Goal: Information Seeking & Learning: Check status

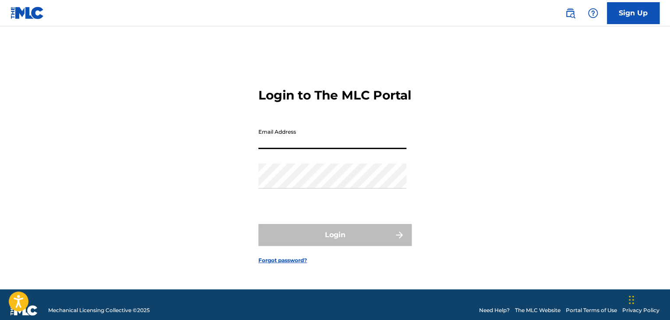
type input "[EMAIL_ADDRESS][DOMAIN_NAME]"
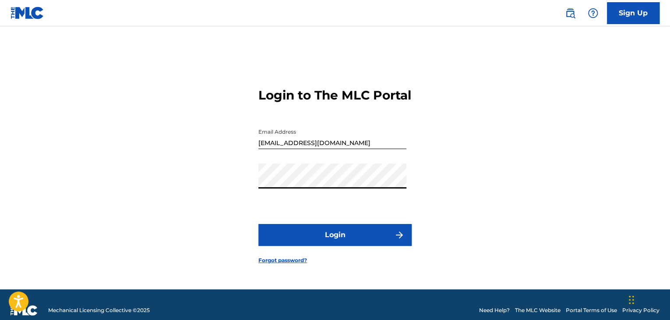
click at [335, 245] on button "Login" at bounding box center [334, 235] width 153 height 22
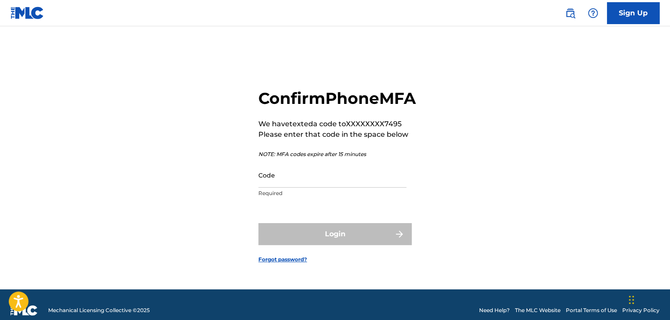
click at [324, 187] on input "Code" at bounding box center [332, 175] width 148 height 25
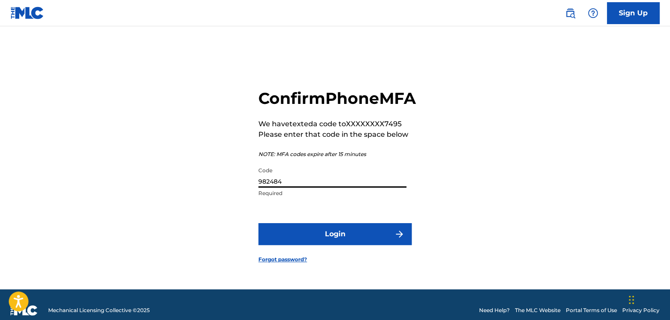
type input "982484"
click at [303, 242] on button "Login" at bounding box center [334, 234] width 153 height 22
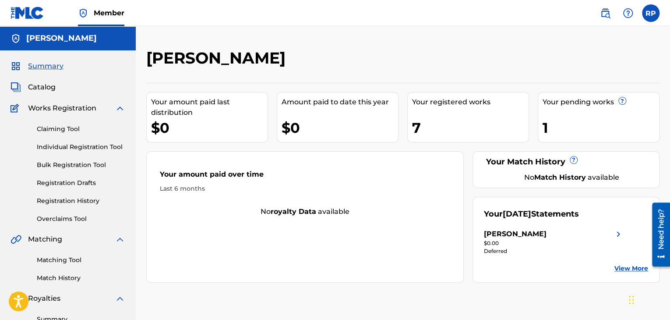
click at [36, 86] on span "Catalog" at bounding box center [42, 87] width 28 height 11
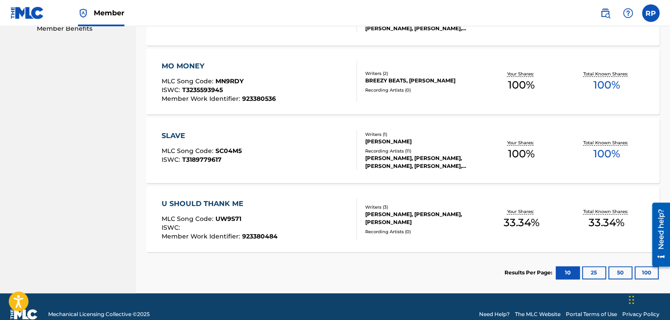
scroll to position [473, 0]
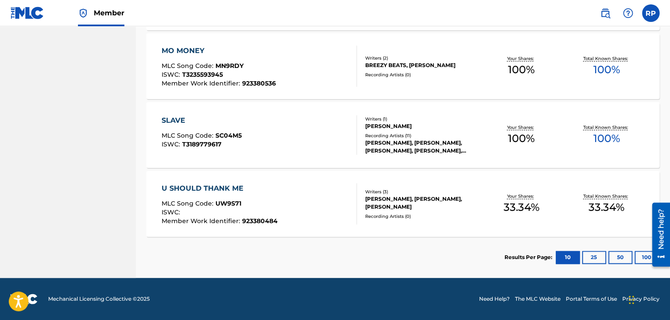
click at [562, 259] on button "10" at bounding box center [568, 257] width 24 height 13
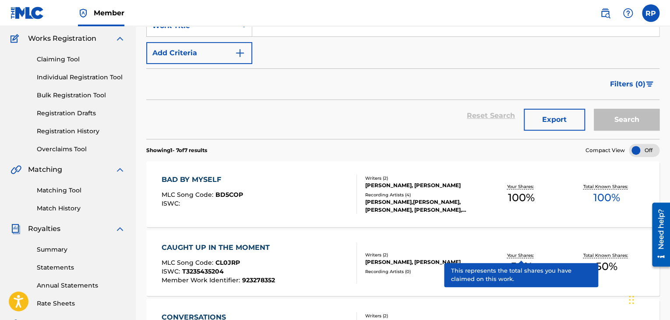
scroll to position [88, 0]
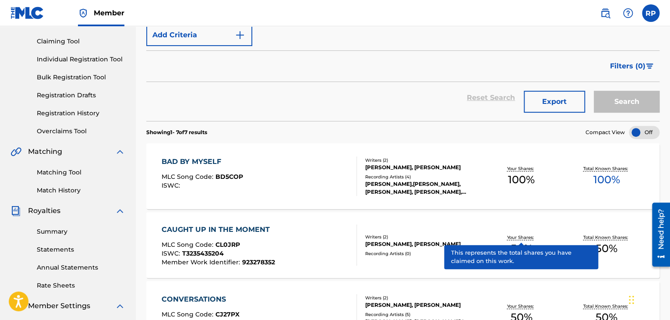
click at [90, 110] on link "Registration History" at bounding box center [81, 113] width 88 height 9
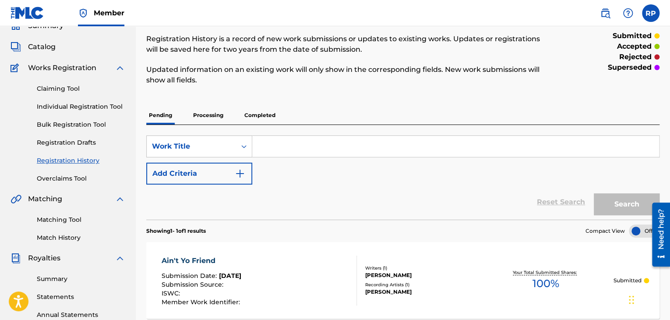
scroll to position [4, 0]
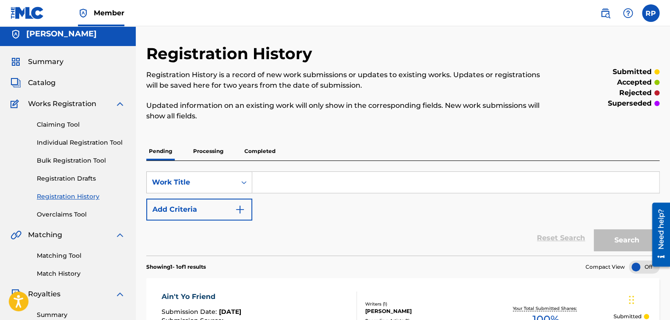
click at [208, 153] on p "Processing" at bounding box center [208, 151] width 35 height 18
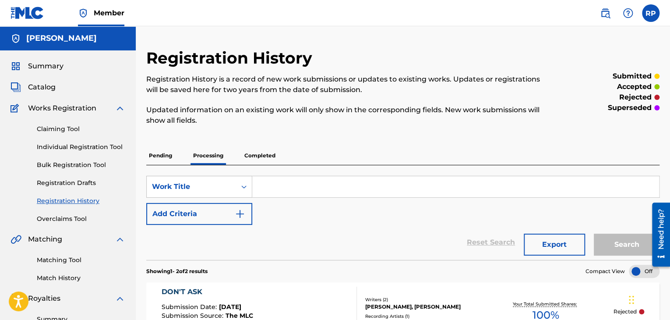
click at [271, 153] on p "Completed" at bounding box center [260, 155] width 36 height 18
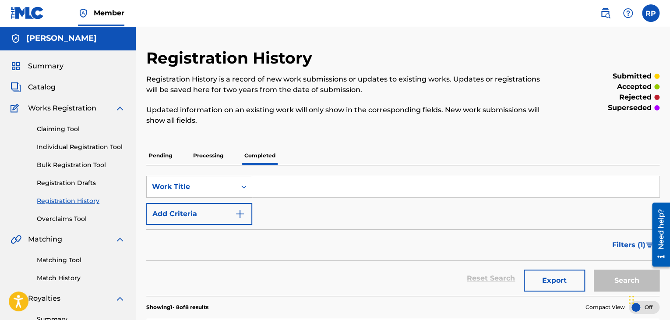
click at [205, 158] on p "Processing" at bounding box center [208, 155] width 35 height 18
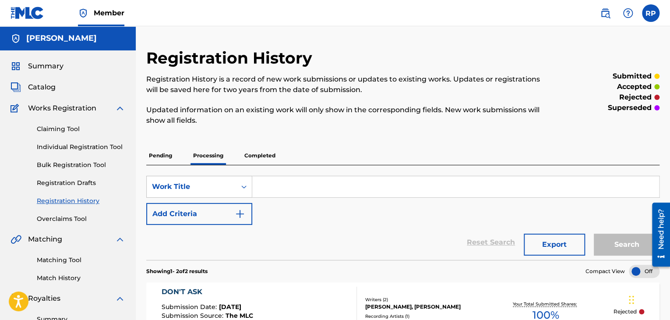
click at [152, 160] on p "Pending" at bounding box center [160, 155] width 28 height 18
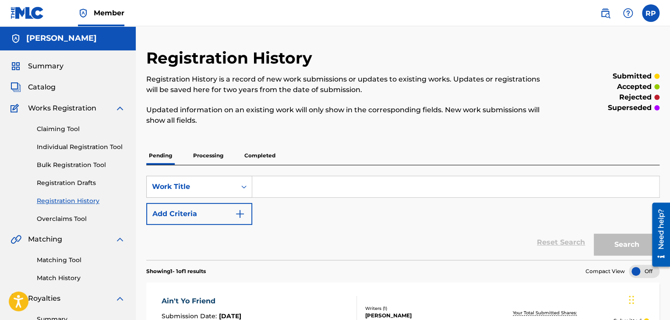
click at [216, 155] on p "Processing" at bounding box center [208, 155] width 35 height 18
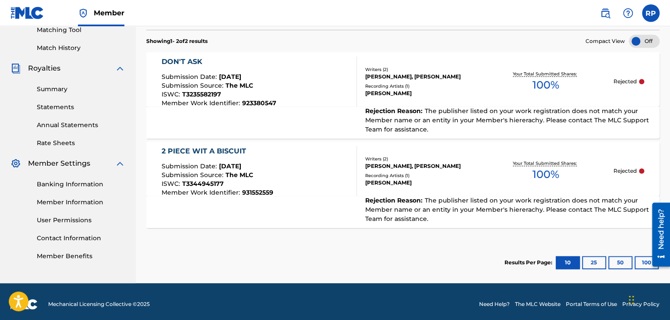
scroll to position [235, 0]
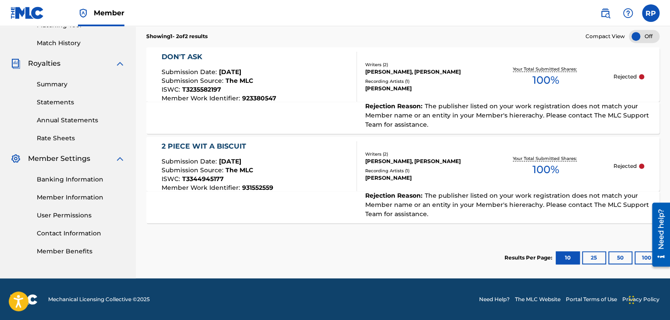
click at [81, 233] on link "Contact Information" at bounding box center [81, 233] width 88 height 9
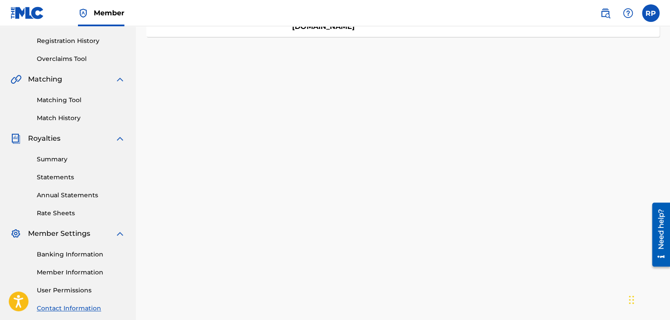
scroll to position [175, 0]
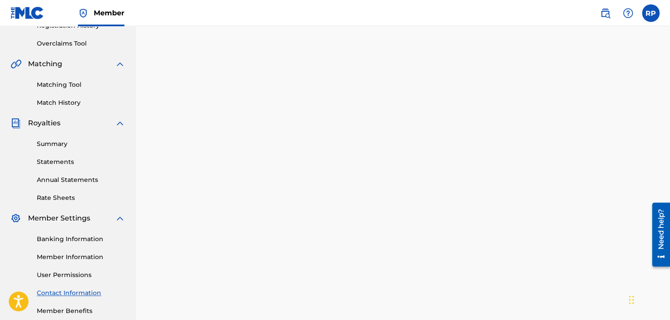
click at [93, 258] on link "Member Information" at bounding box center [81, 256] width 88 height 9
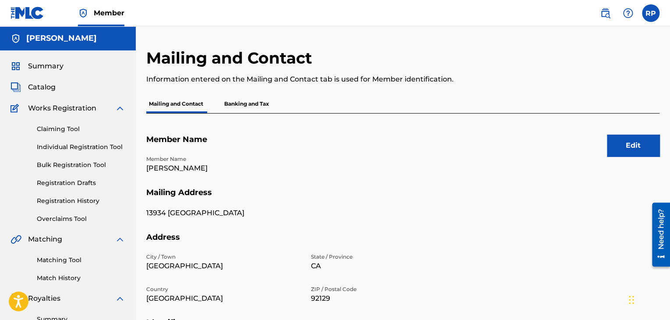
click at [651, 14] on label at bounding box center [651, 13] width 18 height 18
click at [651, 13] on input "RP [PERSON_NAME] [EMAIL_ADDRESS][DOMAIN_NAME] Notification Preferences Profile …" at bounding box center [651, 13] width 0 height 0
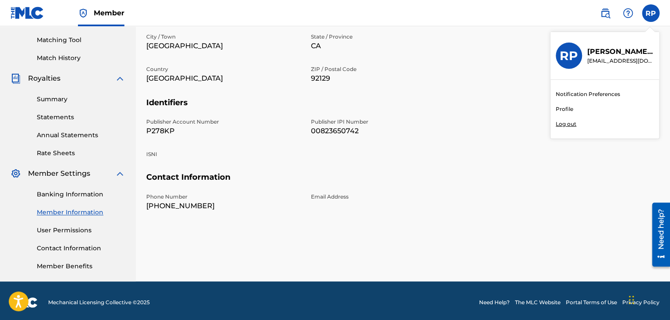
scroll to position [223, 0]
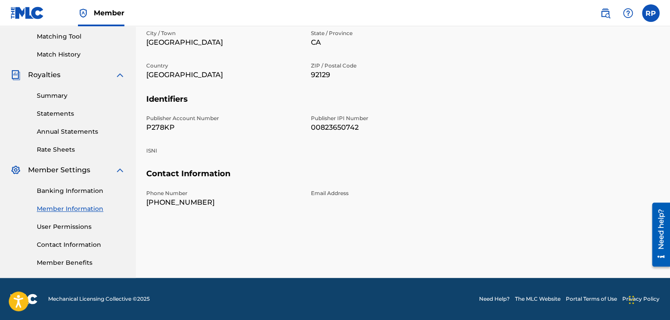
click at [552, 298] on link "The MLC Website" at bounding box center [538, 299] width 46 height 8
click at [439, 187] on h5 "Contact Information" at bounding box center [402, 179] width 513 height 21
click at [422, 67] on p "ZIP / Postal Code" at bounding box center [388, 66] width 154 height 8
click at [470, 86] on section "Address City / Town [GEOGRAPHIC_DATA] / Province [GEOGRAPHIC_DATA] Country [GEO…" at bounding box center [402, 51] width 513 height 85
click at [443, 110] on h5 "Identifiers" at bounding box center [402, 104] width 513 height 21
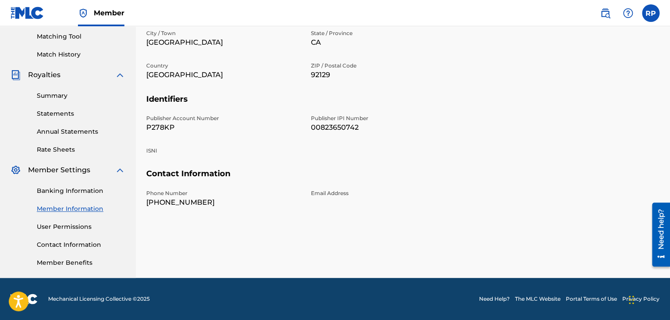
click at [440, 111] on h5 "Identifiers" at bounding box center [402, 104] width 513 height 21
drag, startPoint x: 438, startPoint y: 111, endPoint x: 434, endPoint y: 114, distance: 5.3
click at [436, 114] on section "Identifiers Publisher Account Number P278KP Publisher IPI Number 00823650742 IS…" at bounding box center [402, 131] width 513 height 75
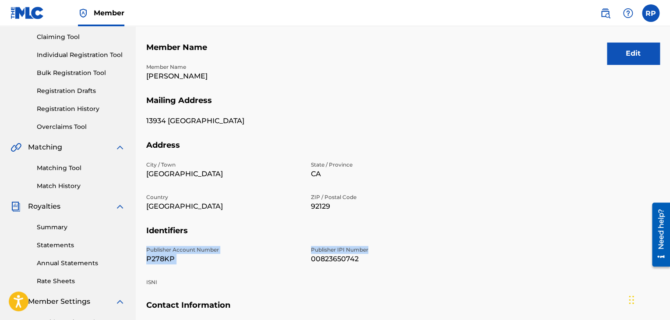
scroll to position [0, 0]
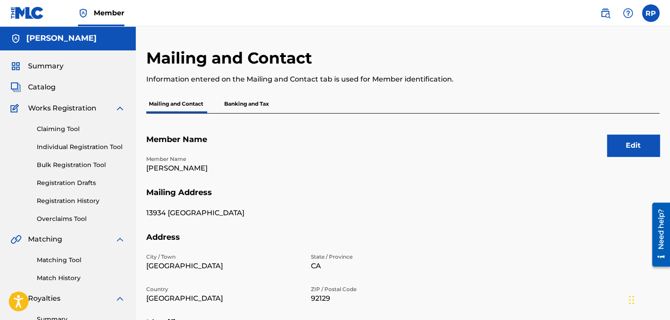
click at [386, 157] on div "Member Name [PERSON_NAME]" at bounding box center [305, 171] width 319 height 32
click at [42, 88] on span "Catalog" at bounding box center [42, 87] width 28 height 11
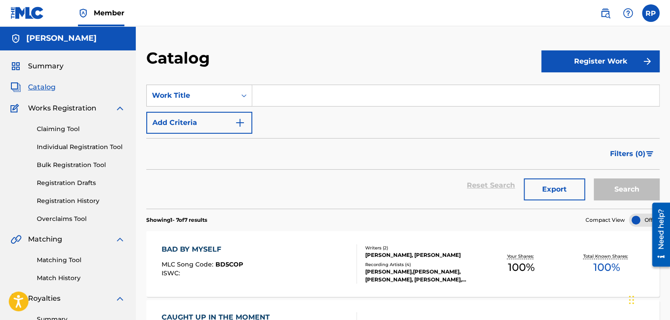
drag, startPoint x: 668, startPoint y: 43, endPoint x: 429, endPoint y: 53, distance: 238.9
click at [429, 53] on div "Catalog" at bounding box center [343, 61] width 395 height 26
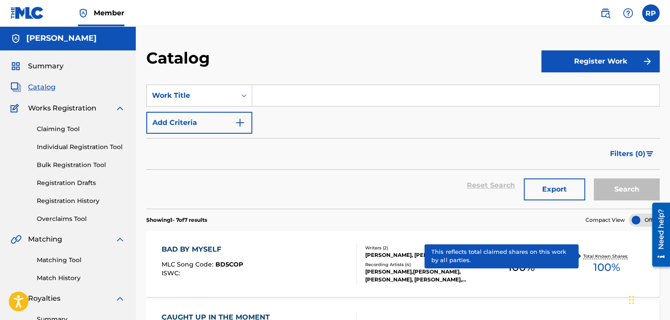
click at [89, 198] on link "Registration History" at bounding box center [81, 200] width 88 height 9
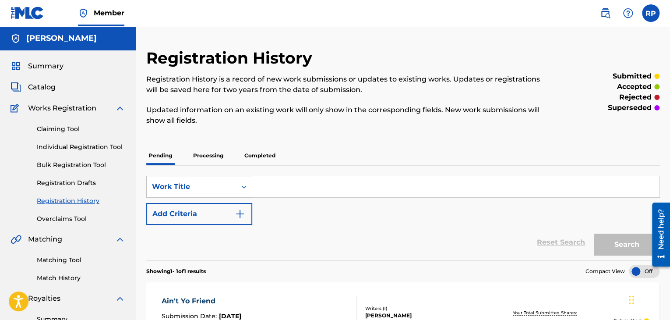
click at [206, 158] on p "Processing" at bounding box center [208, 155] width 35 height 18
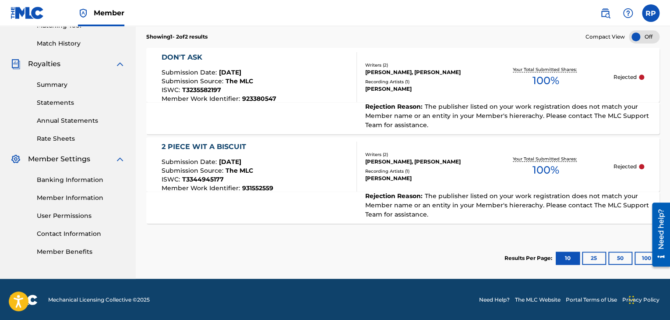
scroll to position [235, 0]
click at [643, 162] on div "Rejected" at bounding box center [628, 166] width 31 height 8
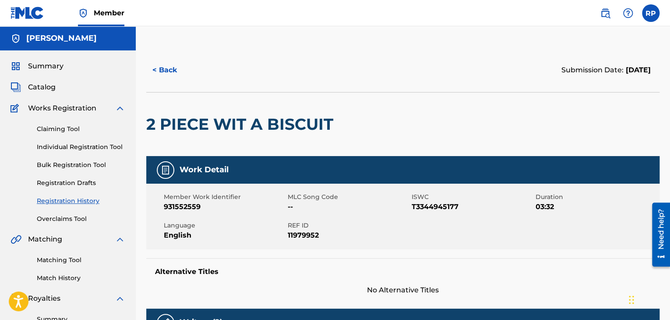
click at [49, 87] on span "Catalog" at bounding box center [42, 87] width 28 height 11
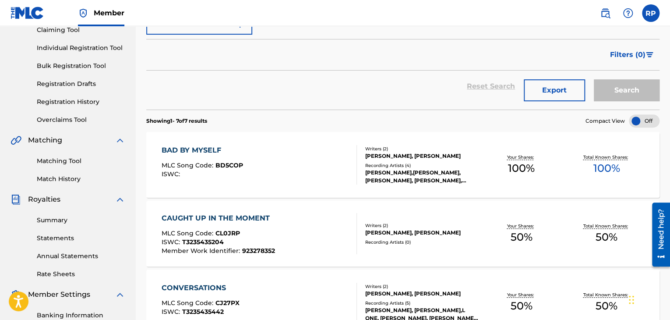
scroll to position [175, 0]
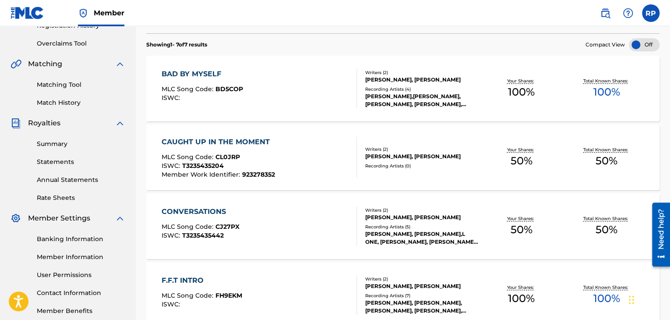
click at [215, 142] on div "CAUGHT UP IN THE MOMENT" at bounding box center [218, 142] width 113 height 11
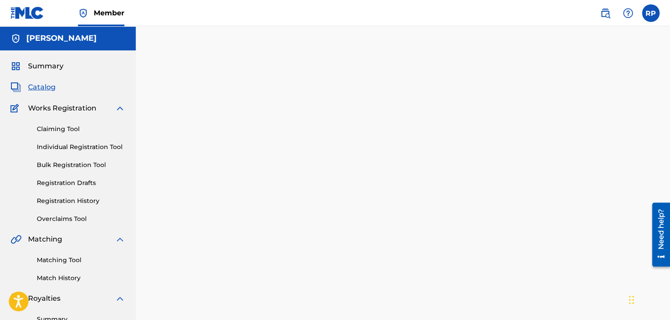
click at [215, 142] on div at bounding box center [403, 274] width 534 height 453
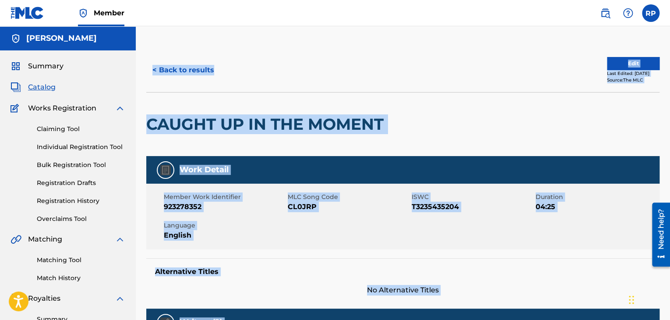
click at [449, 98] on div at bounding box center [447, 124] width 118 height 64
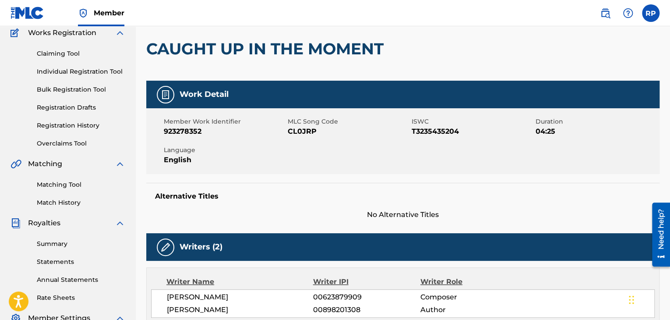
scroll to position [32, 0]
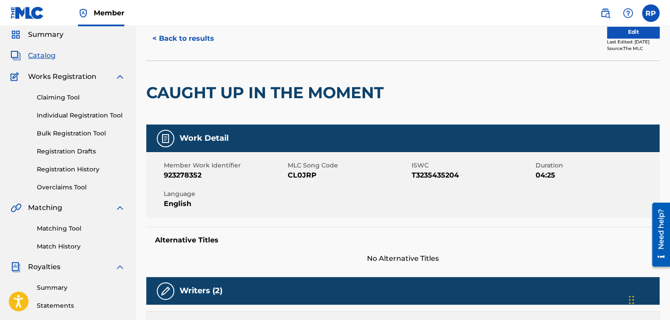
click at [152, 41] on button "< Back to results" at bounding box center [183, 39] width 74 height 22
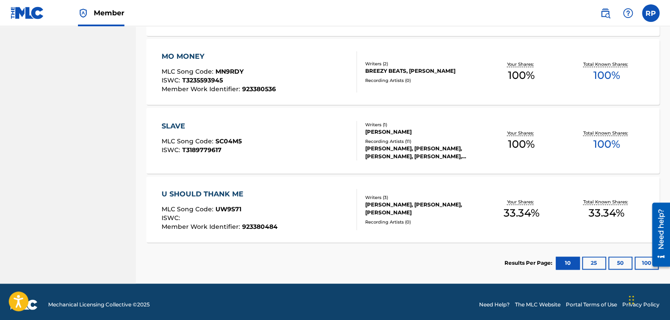
scroll to position [473, 0]
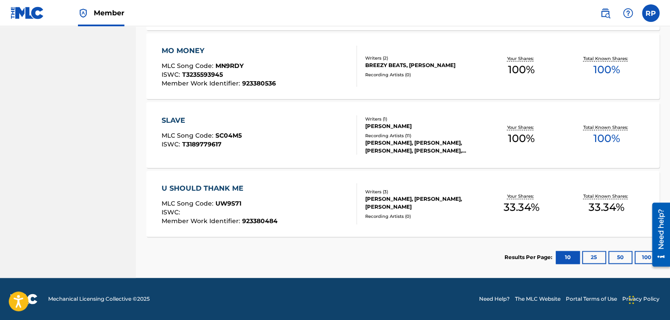
click at [220, 185] on div "U SHOULD THANK ME" at bounding box center [220, 188] width 116 height 11
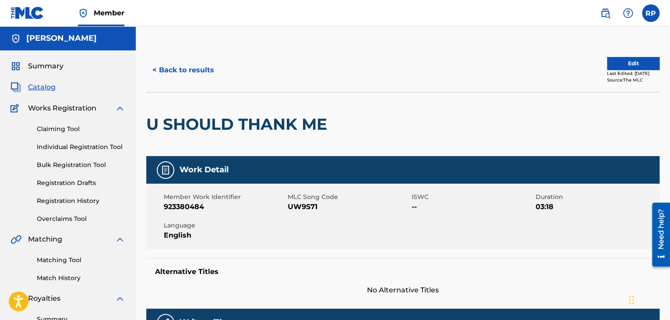
click at [160, 67] on button "< Back to results" at bounding box center [183, 70] width 74 height 22
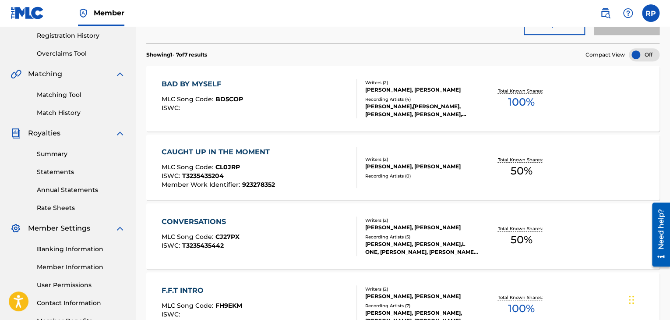
scroll to position [143, 0]
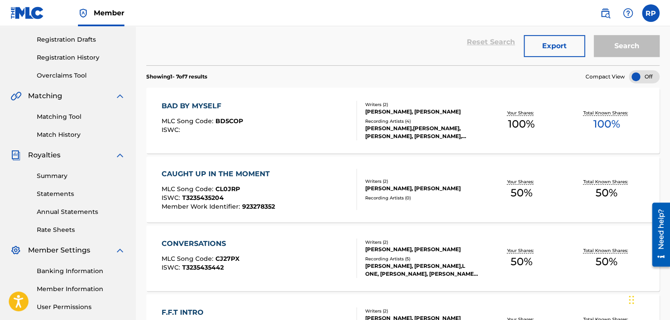
click at [200, 107] on div "BAD BY MYSELF" at bounding box center [202, 106] width 81 height 11
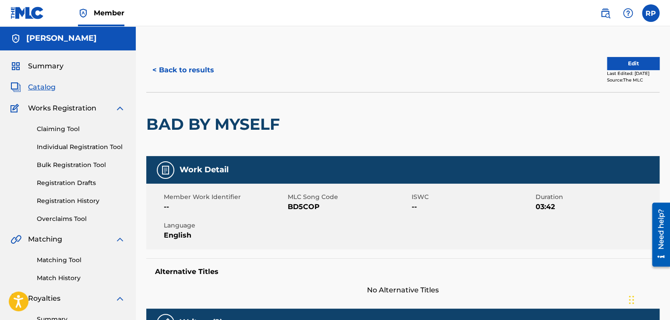
click at [154, 67] on button "< Back to results" at bounding box center [183, 70] width 74 height 22
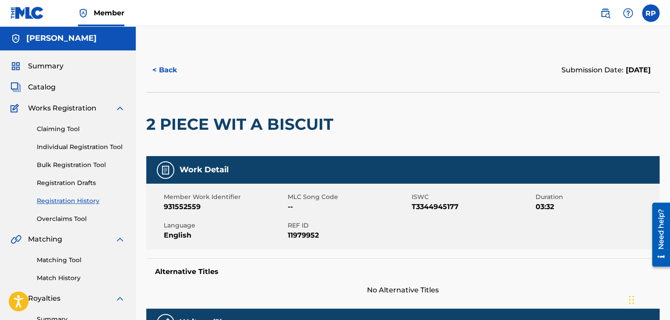
click at [652, 14] on label at bounding box center [651, 13] width 18 height 18
click at [651, 13] on input "RP [PERSON_NAME] [EMAIL_ADDRESS][DOMAIN_NAME] Notification Preferences Profile …" at bounding box center [651, 13] width 0 height 0
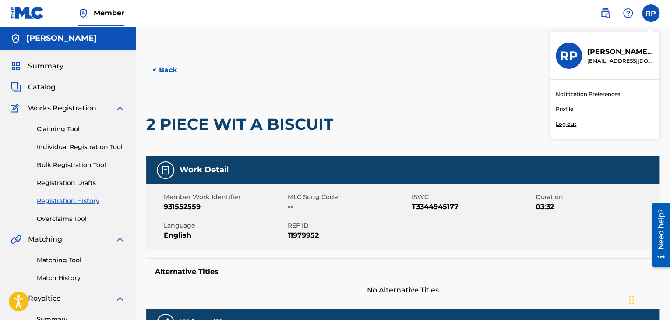
click at [570, 124] on p "Log out" at bounding box center [566, 124] width 21 height 8
click at [651, 13] on input "RP [PERSON_NAME] [EMAIL_ADDRESS][DOMAIN_NAME] Notification Preferences Profile …" at bounding box center [651, 13] width 0 height 0
